Goal: Understand site structure: Understand site structure

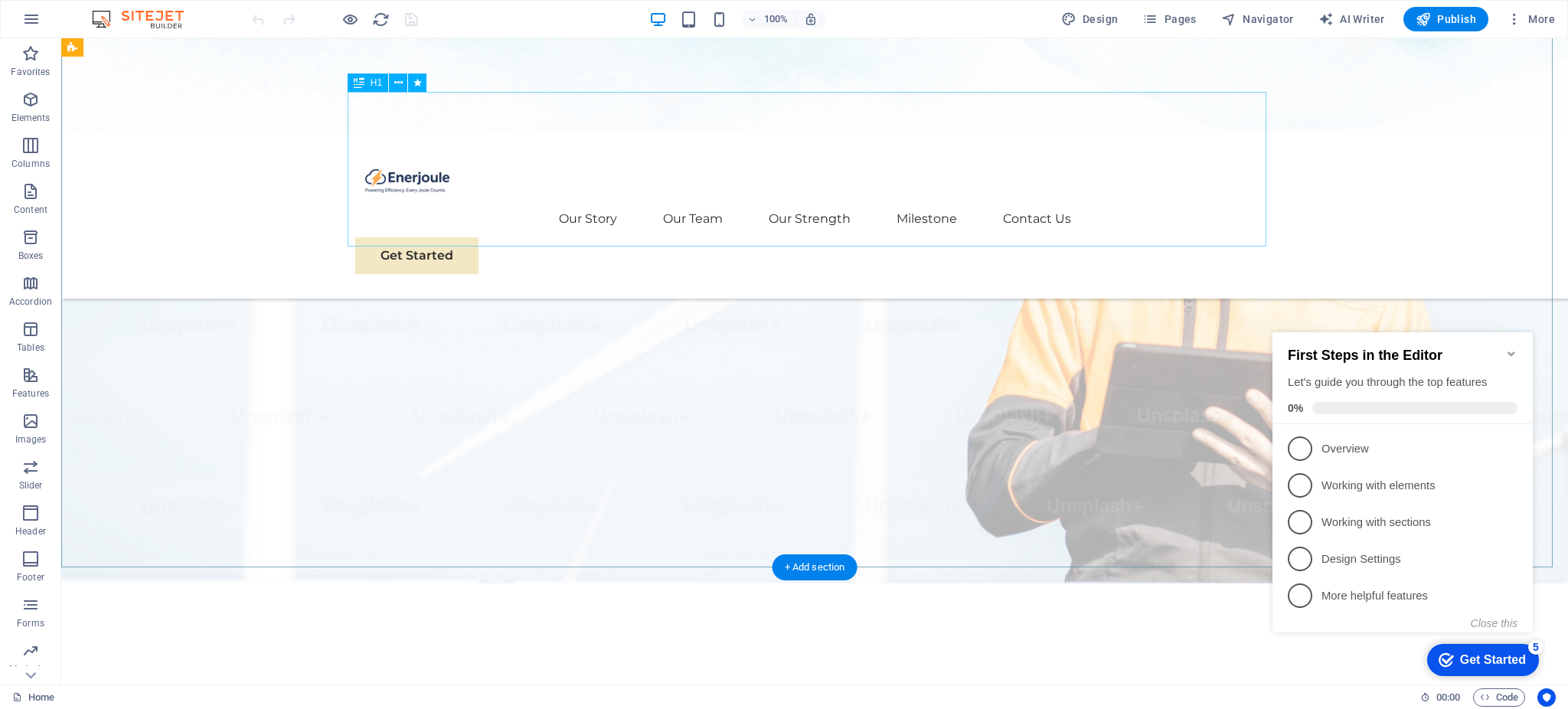
scroll to position [203, 0]
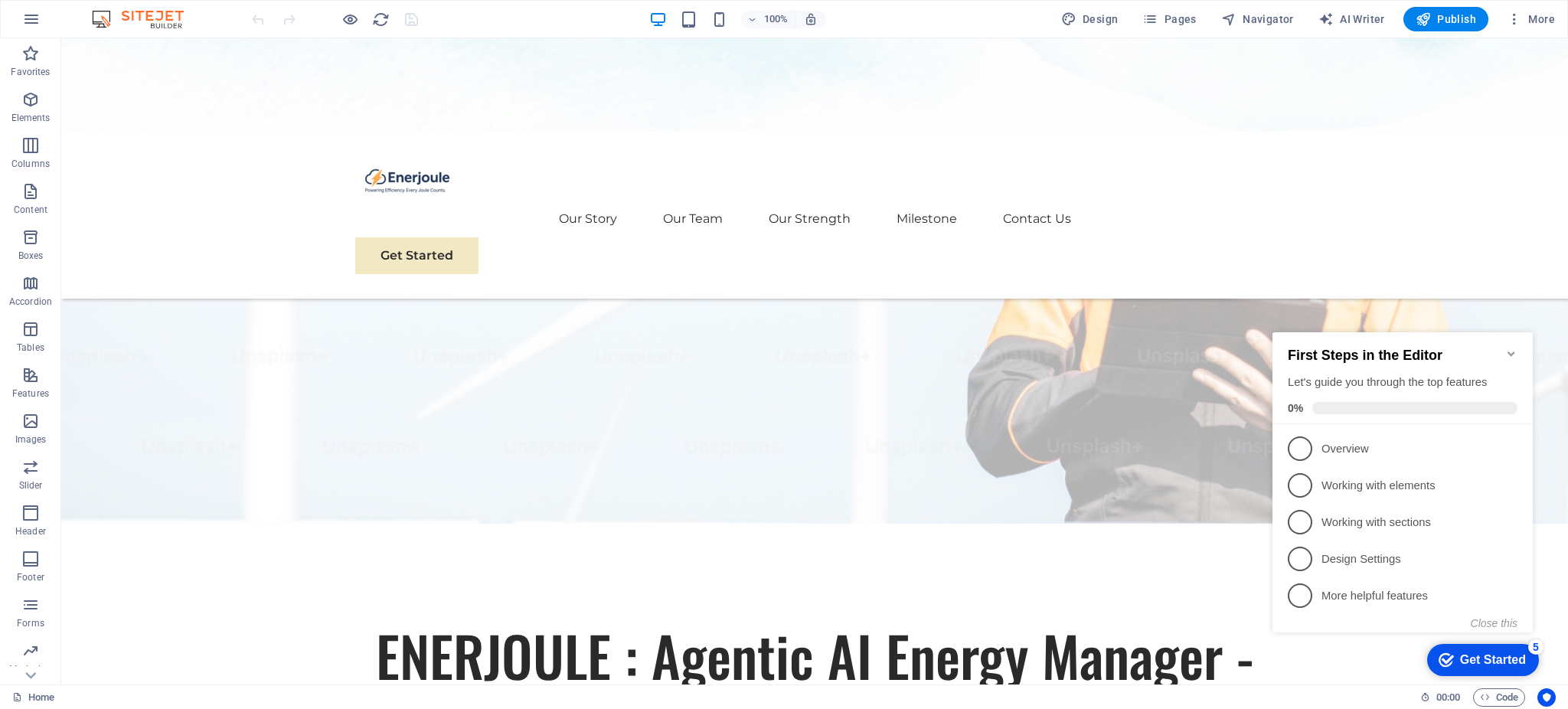
click at [1513, 351] on icon "Minimize checklist" at bounding box center [1511, 354] width 7 height 5
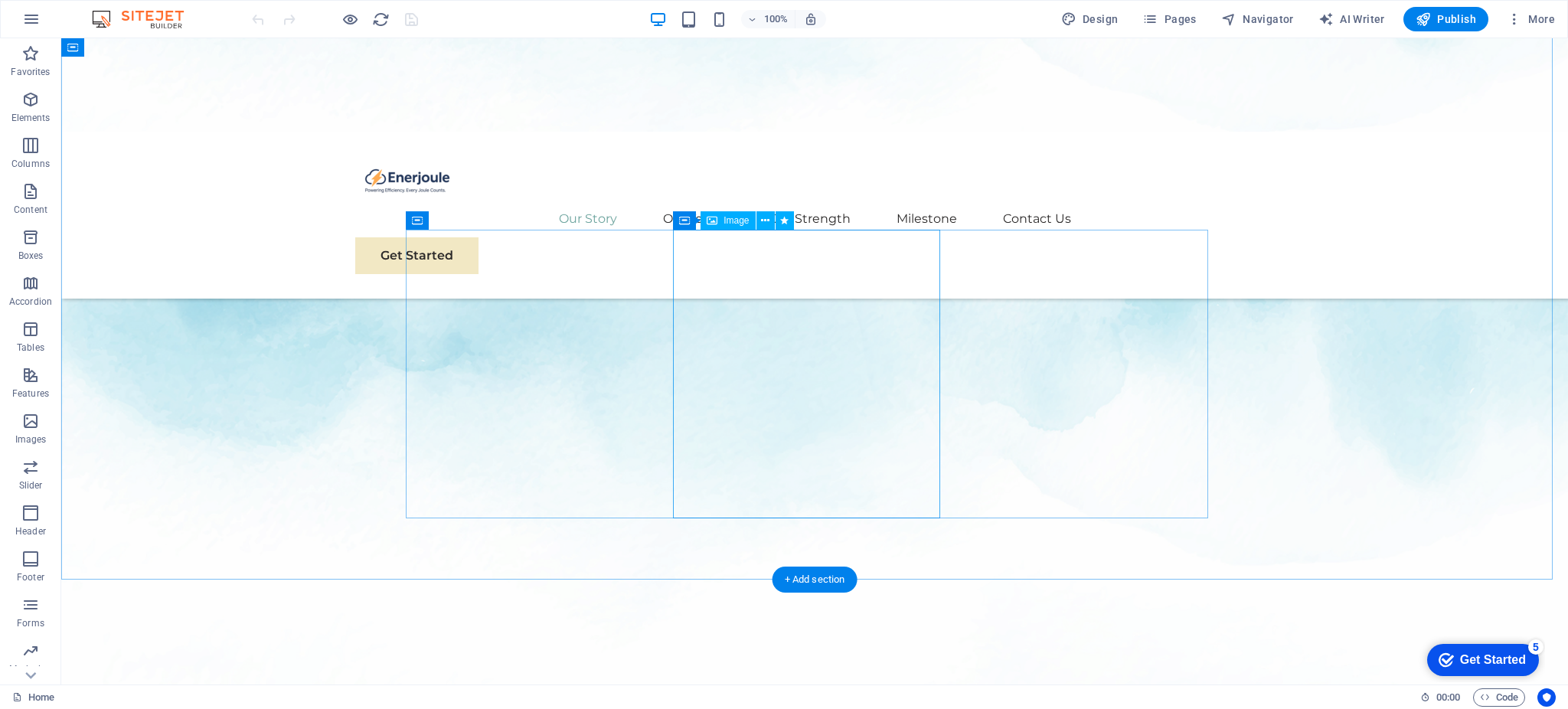
scroll to position [1021, 0]
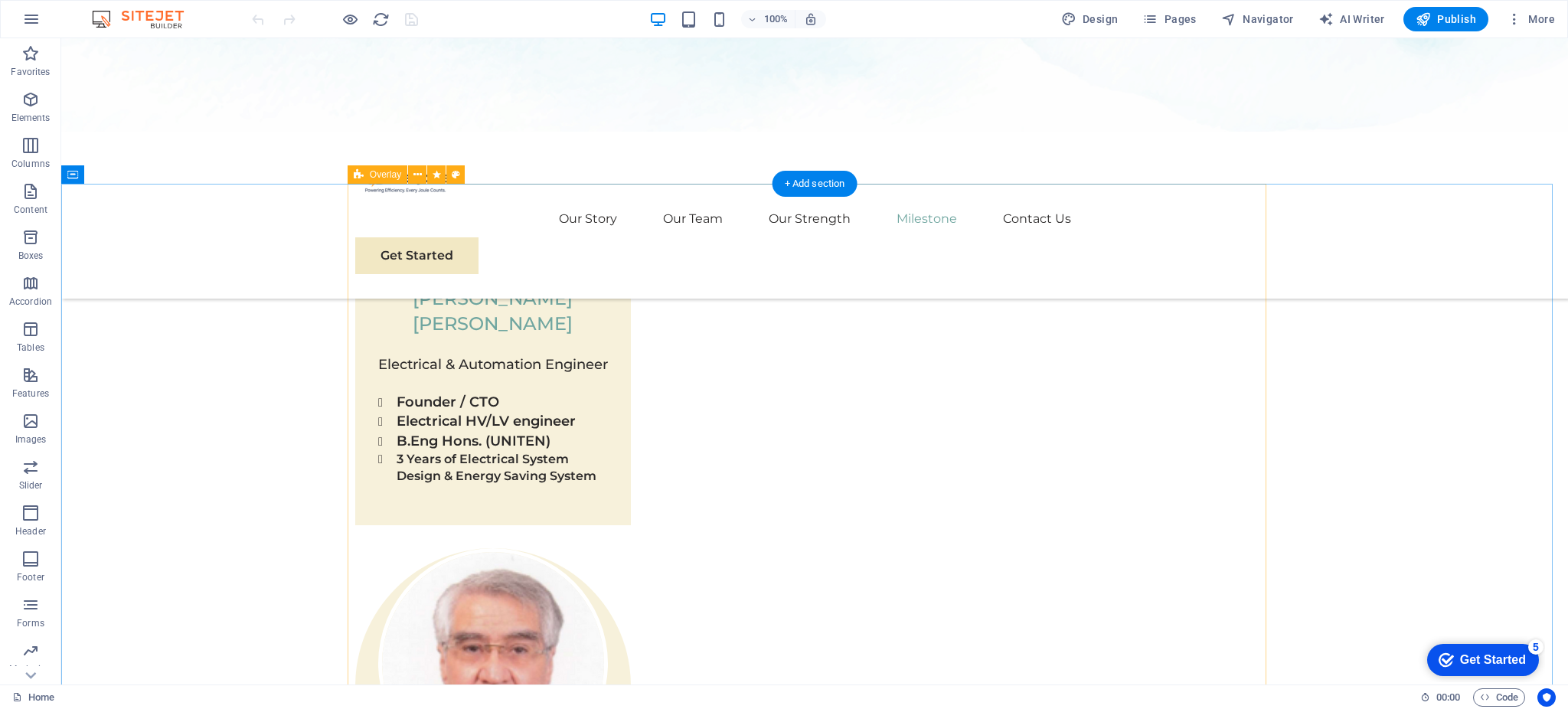
scroll to position [6229, 0]
